Goal: Browse casually: Explore the website without a specific task or goal

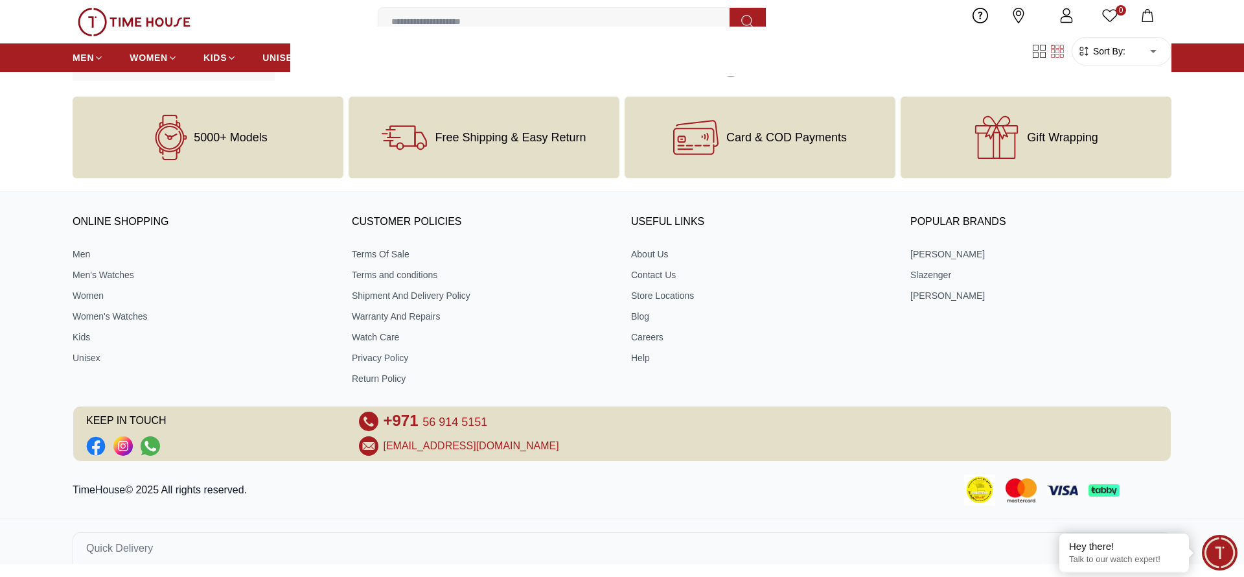
scroll to position [1426, 0]
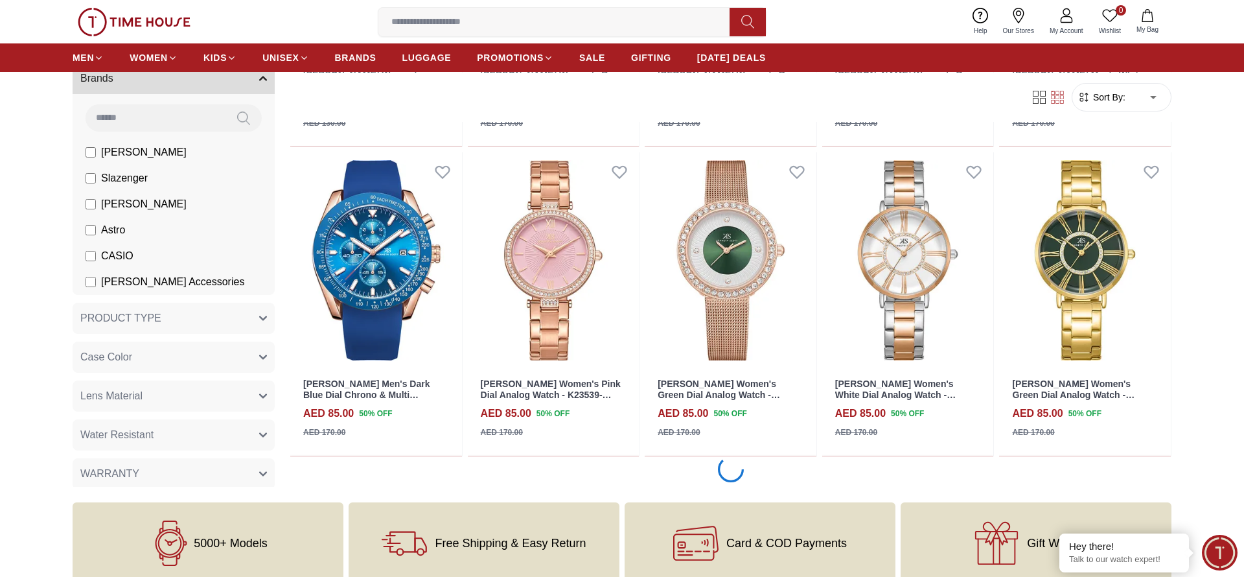
scroll to position [5222, 0]
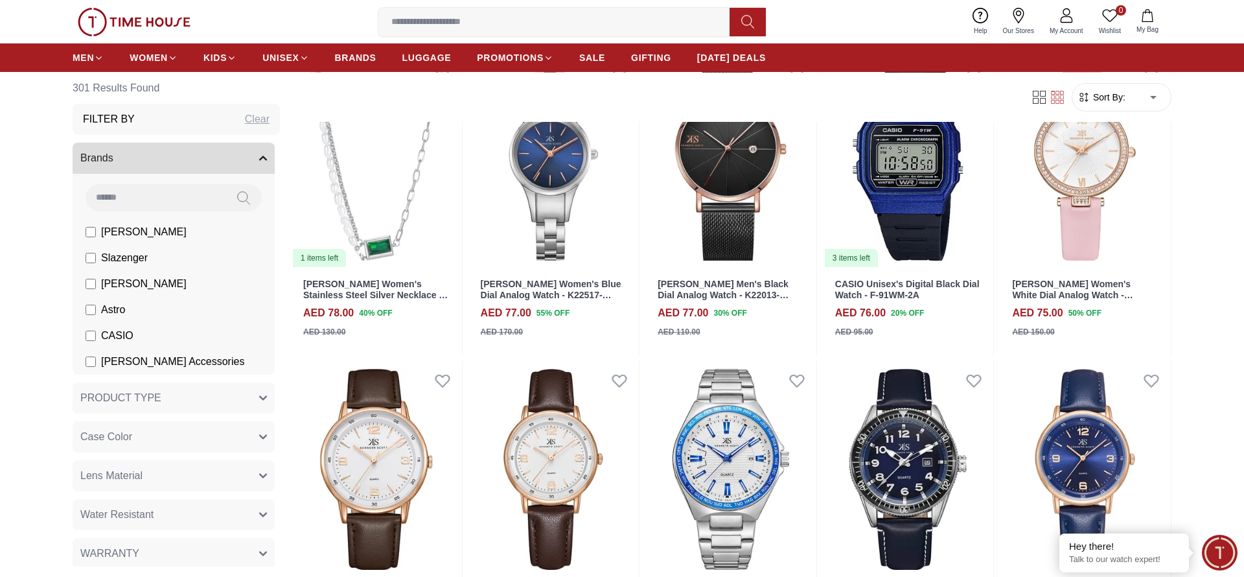
scroll to position [7757, 0]
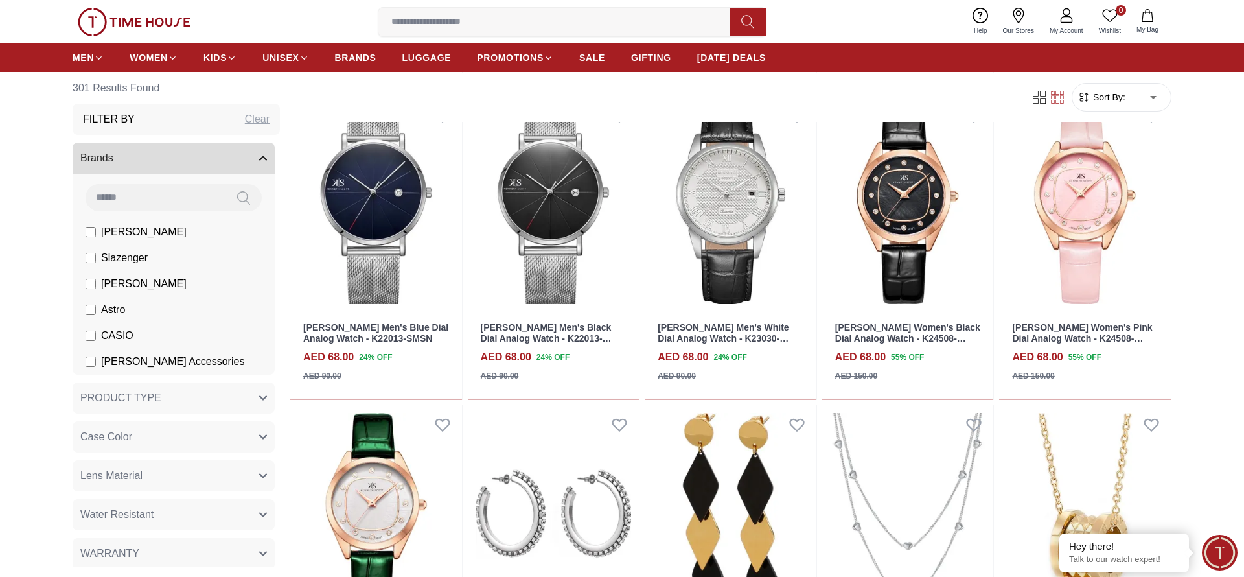
scroll to position [10289, 0]
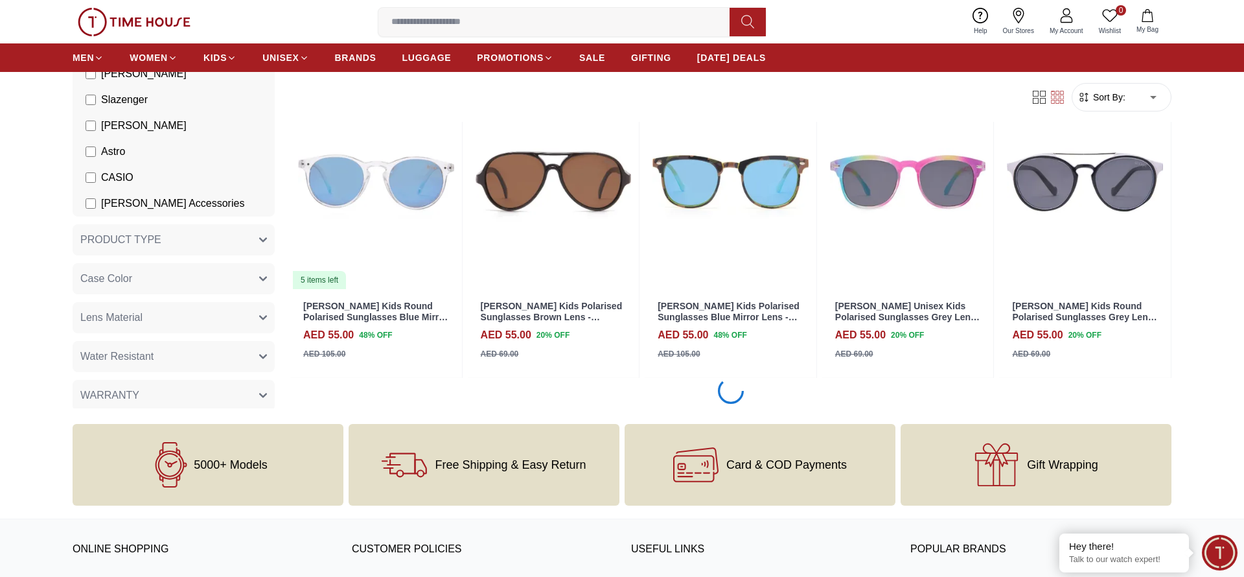
scroll to position [12821, 0]
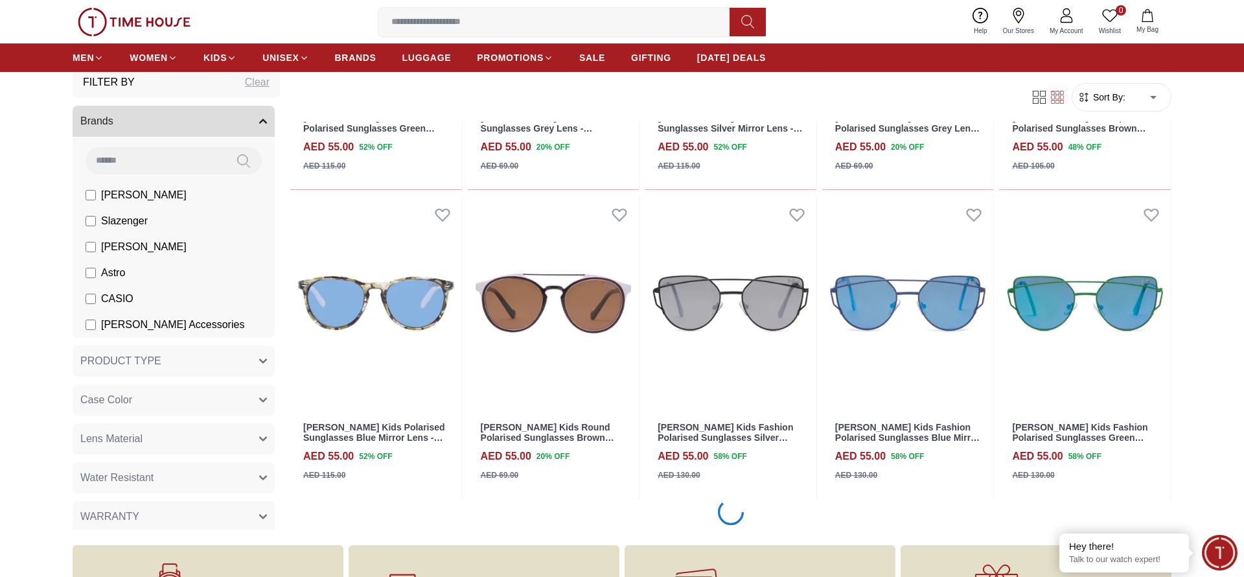
scroll to position [14087, 0]
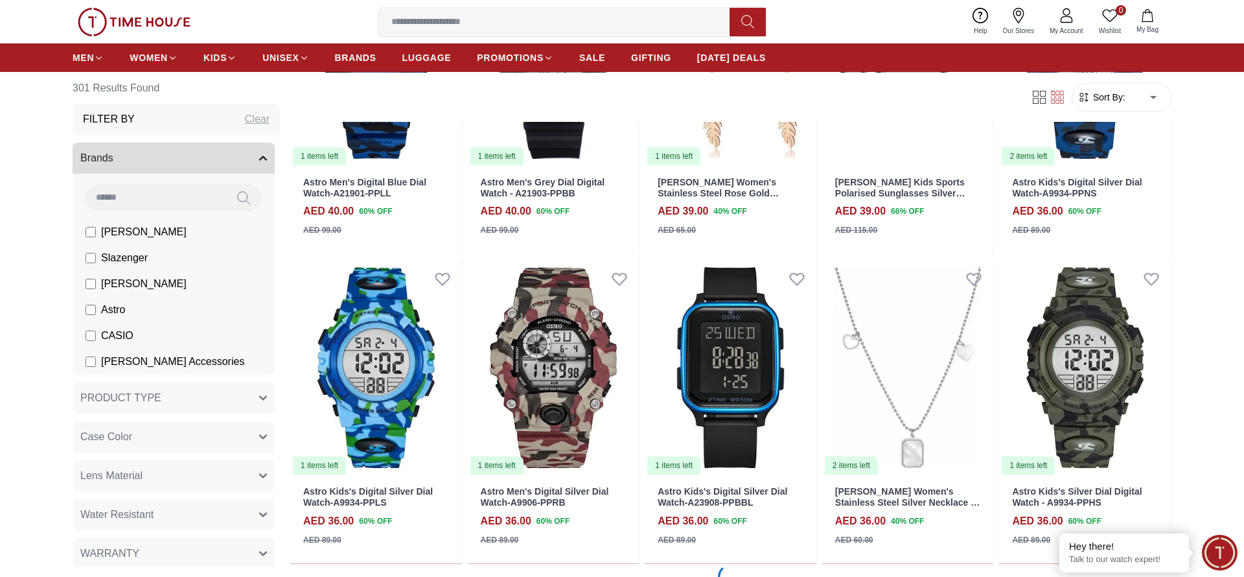
scroll to position [16620, 0]
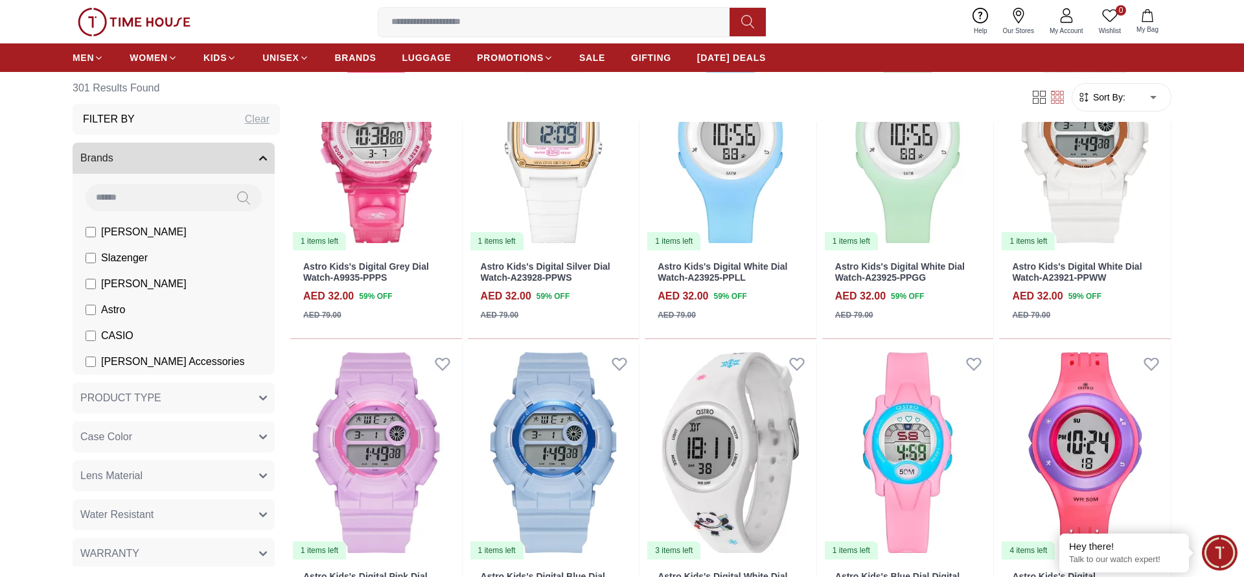
scroll to position [17254, 0]
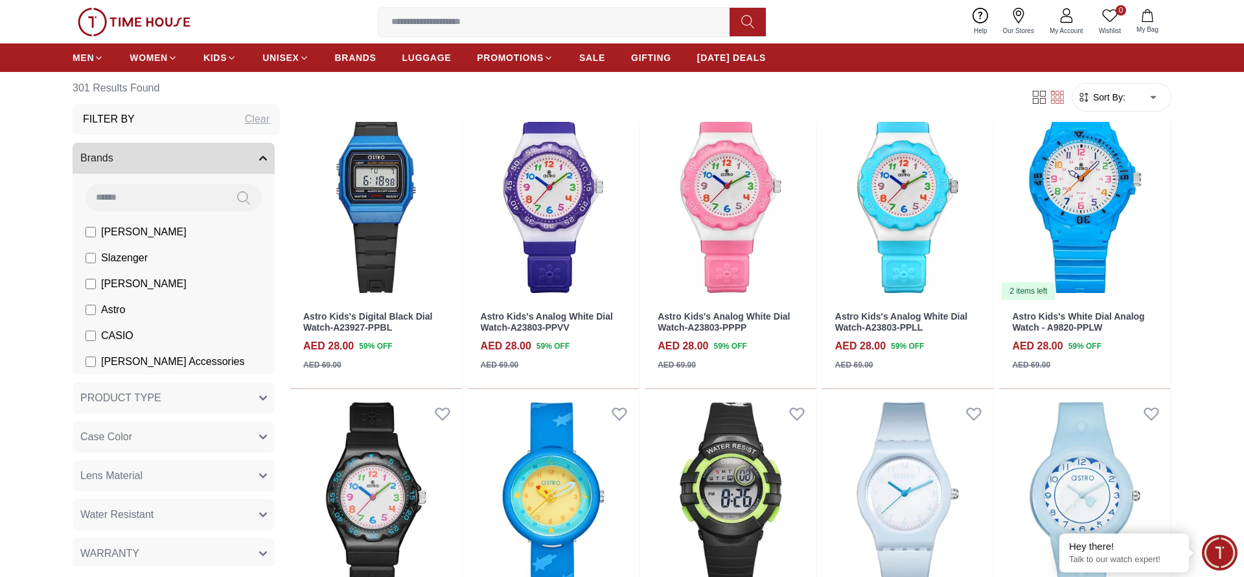
scroll to position [18417, 0]
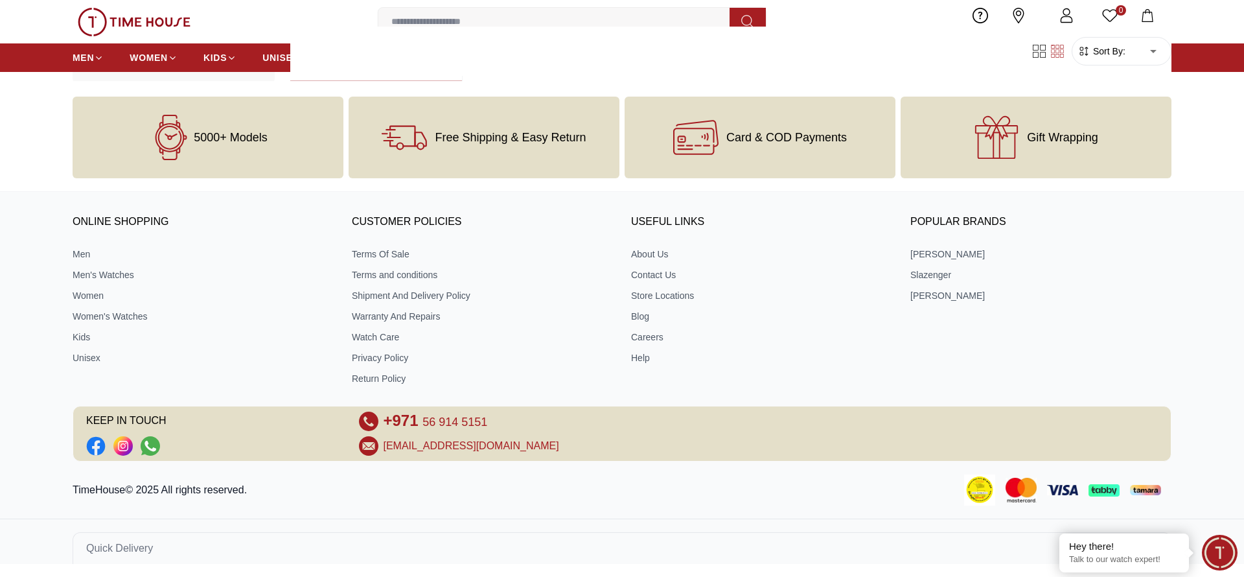
scroll to position [19438, 0]
